Goal: Register for event/course

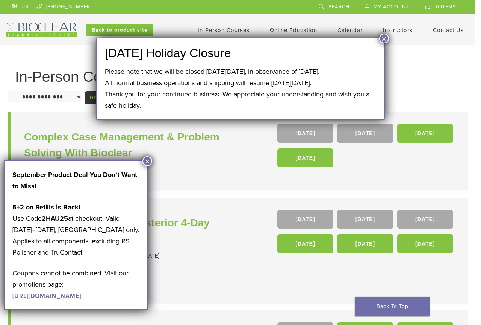
click at [382, 40] on button "×" at bounding box center [385, 38] width 10 height 10
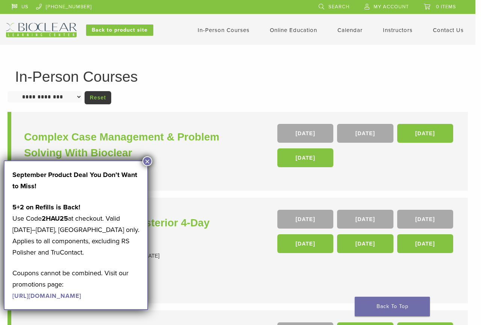
click at [146, 159] on button "×" at bounding box center [148, 161] width 10 height 10
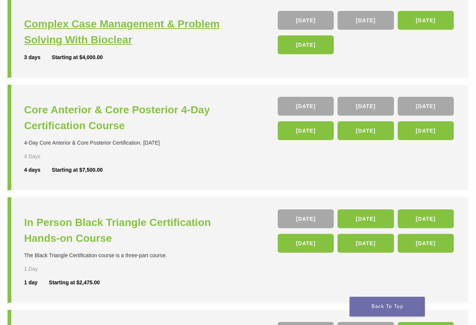
scroll to position [188, 0]
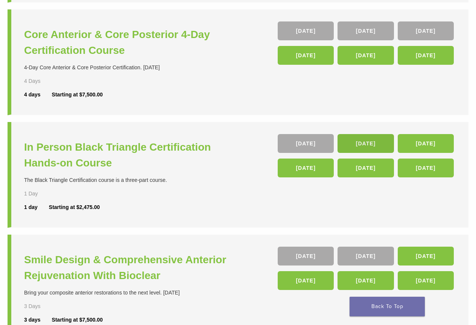
click at [364, 146] on link "14 Nov" at bounding box center [365, 143] width 56 height 19
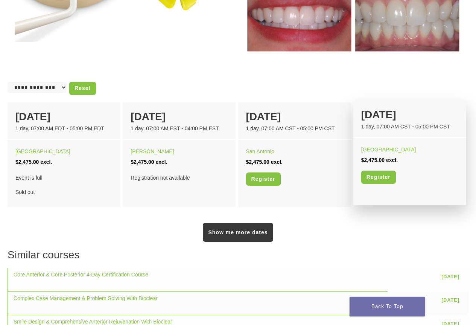
scroll to position [451, 0]
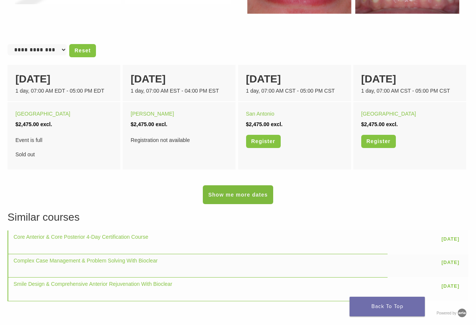
click at [209, 188] on link "Show me more dates" at bounding box center [238, 194] width 70 height 19
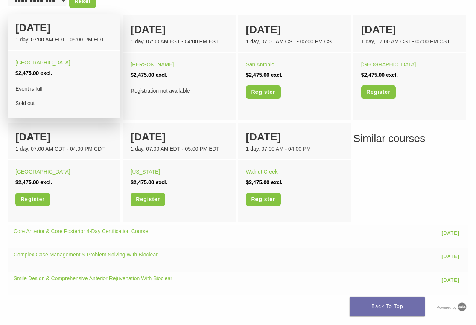
scroll to position [463, 0]
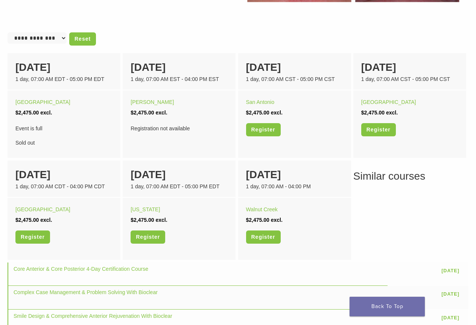
click at [27, 35] on select "**********" at bounding box center [37, 37] width 59 height 11
select select "******"
click at [8, 32] on select "**********" at bounding box center [37, 37] width 59 height 11
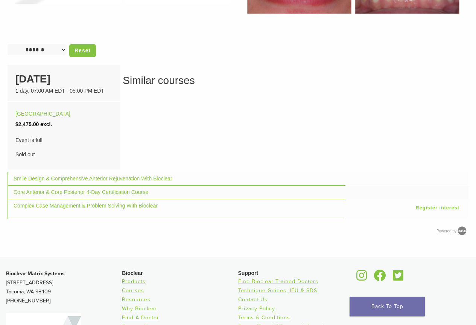
scroll to position [489, 0]
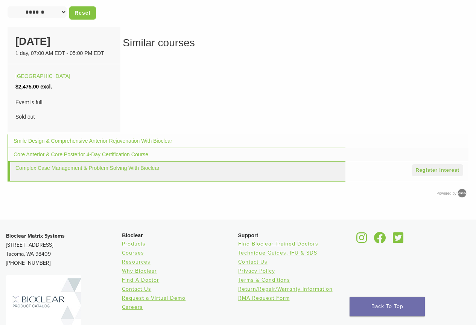
click at [430, 169] on link "Register interest" at bounding box center [438, 170] width 52 height 12
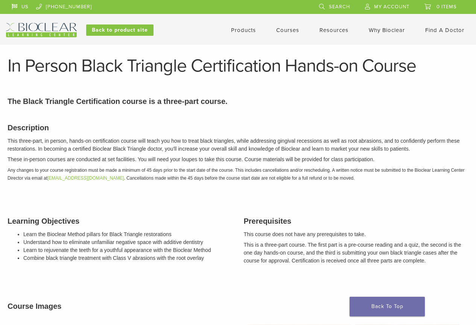
click at [286, 33] on li "Courses" at bounding box center [287, 30] width 23 height 9
click at [286, 31] on link "Courses" at bounding box center [287, 30] width 23 height 7
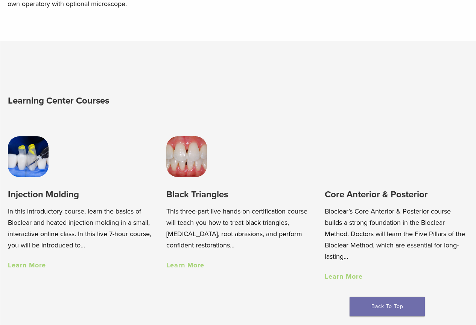
scroll to position [676, 0]
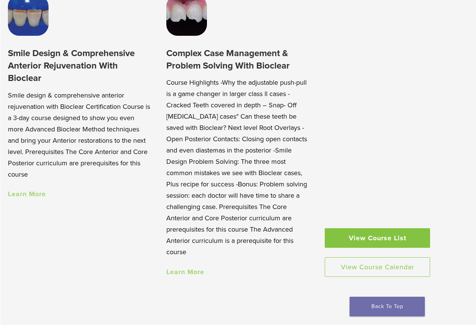
click at [373, 228] on link "View Course List" at bounding box center [377, 238] width 105 height 20
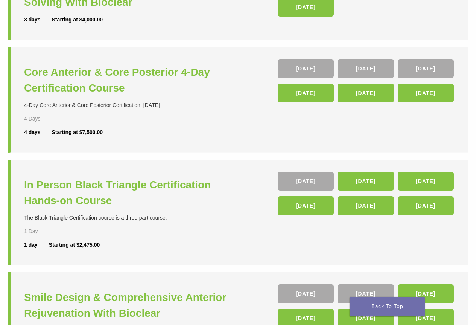
scroll to position [113, 0]
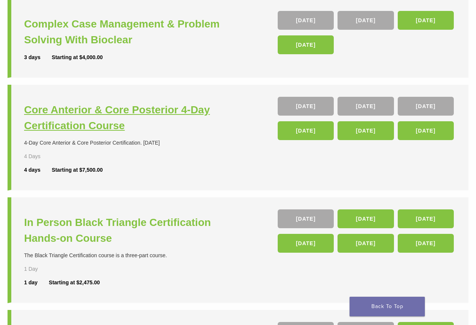
click at [156, 109] on h3 "Core Anterior & Core Posterior 4-Day Certification Course" at bounding box center [132, 118] width 216 height 32
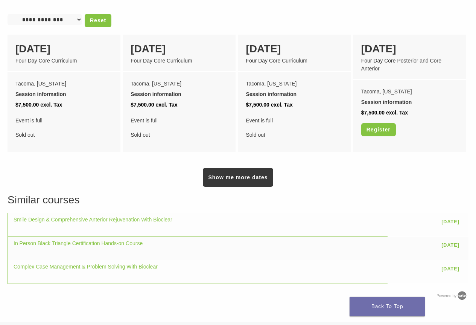
scroll to position [677, 0]
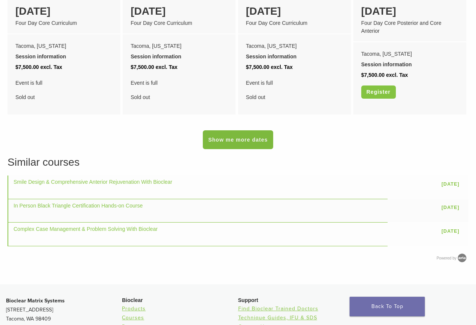
click at [266, 138] on link "Show me more dates" at bounding box center [238, 139] width 70 height 19
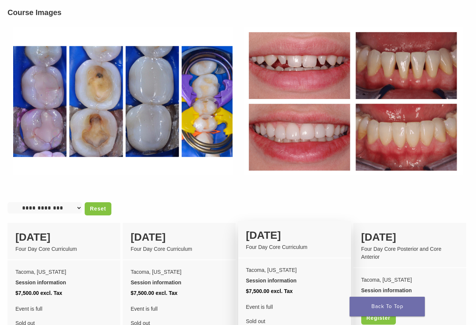
scroll to position [602, 0]
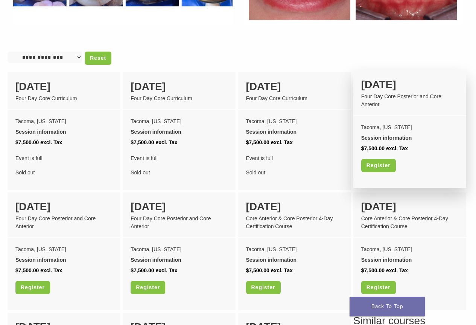
click at [380, 99] on div "Four Day Core Posterior and Core Anterior" at bounding box center [409, 101] width 97 height 16
